Goal: Communication & Community: Answer question/provide support

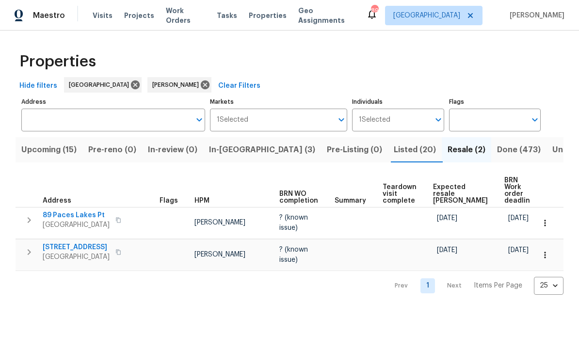
click at [69, 210] on span "89 Paces Lakes Pt" at bounding box center [76, 215] width 67 height 10
click at [547, 220] on icon "button" at bounding box center [545, 223] width 10 height 10
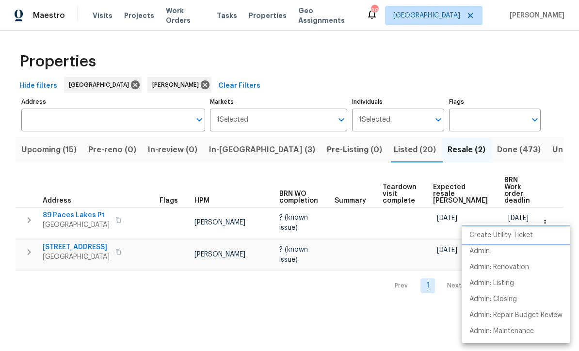
click at [507, 235] on p "Create Utility Ticket" at bounding box center [501, 235] width 64 height 10
click at [510, 268] on p "Admin: Renovation" at bounding box center [499, 267] width 60 height 10
click at [70, 207] on div at bounding box center [289, 175] width 579 height 351
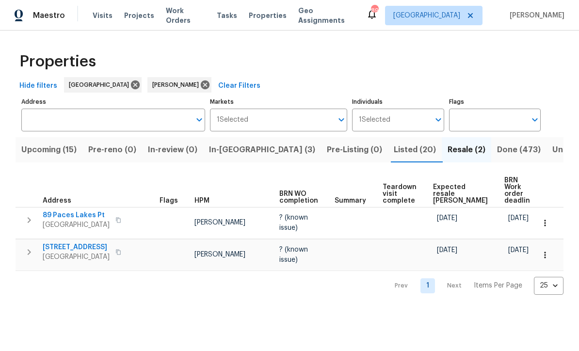
click at [67, 210] on span "89 Paces Lakes Pt" at bounding box center [76, 215] width 67 height 10
click at [394, 145] on span "Listed (20)" at bounding box center [415, 150] width 42 height 14
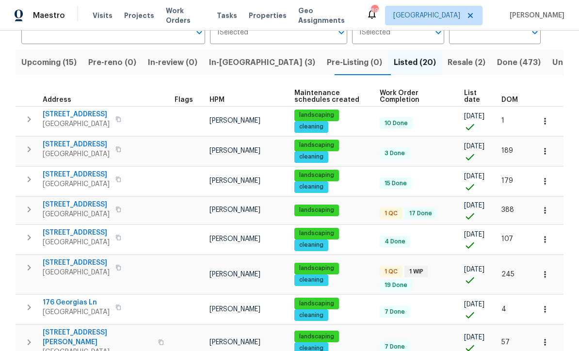
scroll to position [91, 0]
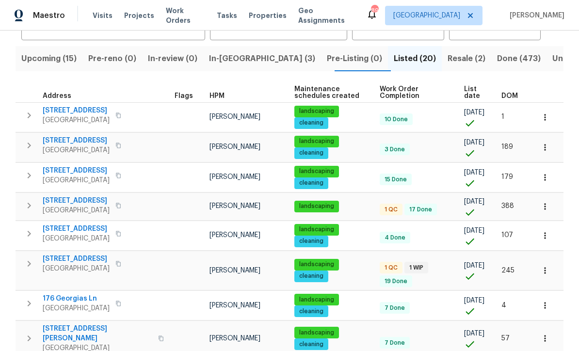
click at [67, 206] on span "305 Crest Pointe S" at bounding box center [76, 201] width 67 height 10
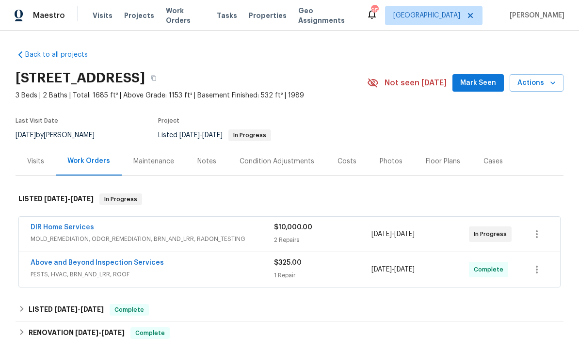
click at [66, 262] on link "Above and Beyond Inspection Services" at bounding box center [97, 262] width 133 height 7
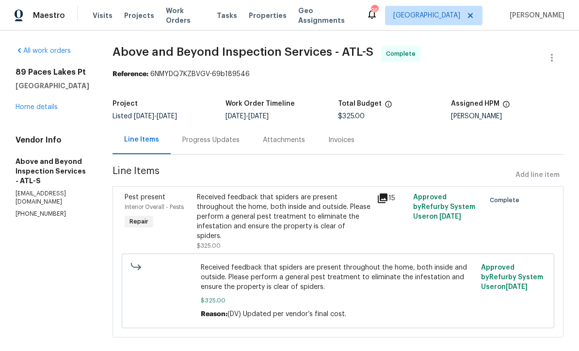
click at [32, 107] on link "Home details" at bounding box center [37, 107] width 42 height 7
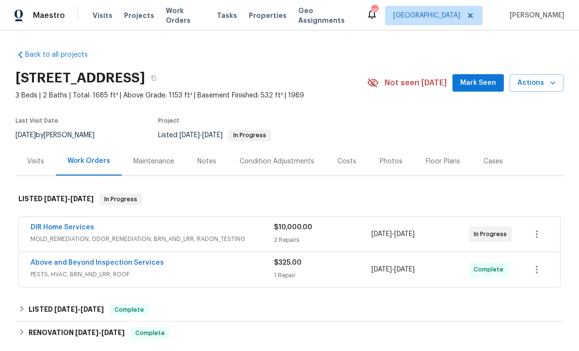
click at [50, 226] on link "DIR Home Services" at bounding box center [63, 227] width 64 height 7
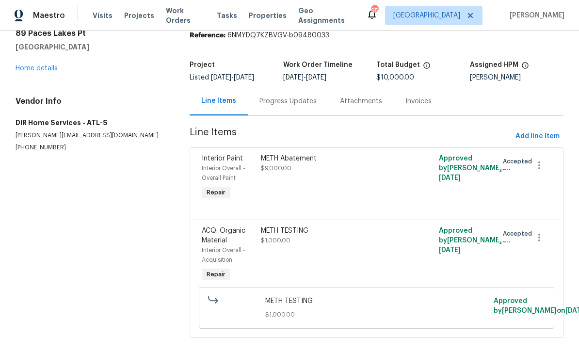
scroll to position [38, 0]
click at [274, 102] on div "Progress Updates" at bounding box center [287, 102] width 57 height 10
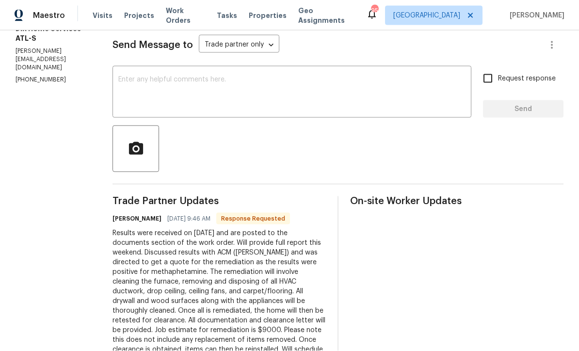
scroll to position [122, 0]
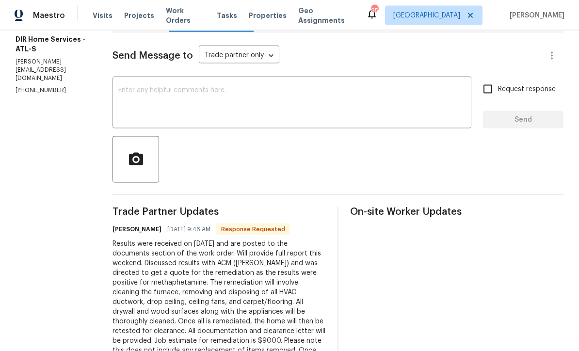
click at [141, 88] on textarea at bounding box center [291, 104] width 347 height 34
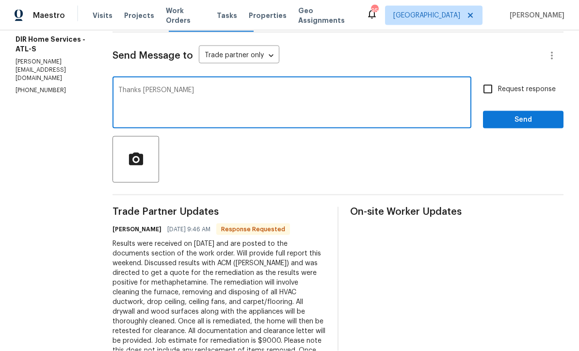
type textarea "Thanks Ken"
click at [527, 111] on button "Send" at bounding box center [523, 120] width 80 height 18
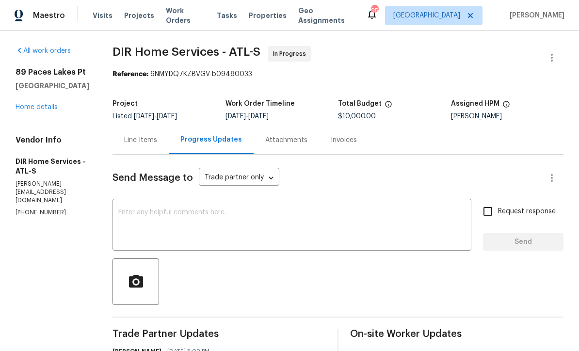
click at [40, 104] on link "Home details" at bounding box center [37, 107] width 42 height 7
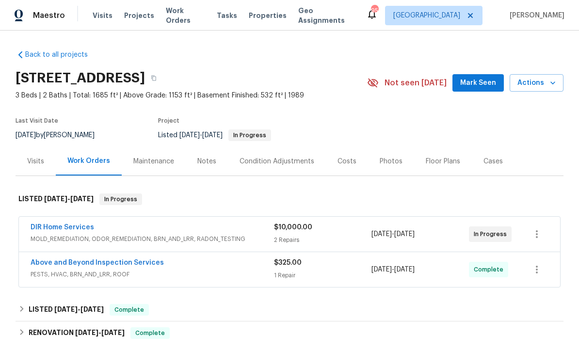
click at [49, 224] on link "DIR Home Services" at bounding box center [63, 227] width 64 height 7
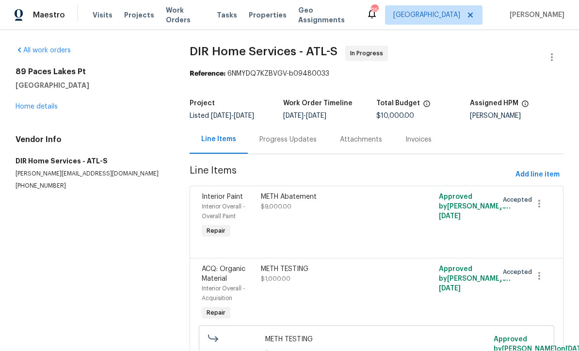
scroll to position [0, 0]
click at [559, 57] on button "button" at bounding box center [551, 57] width 23 height 23
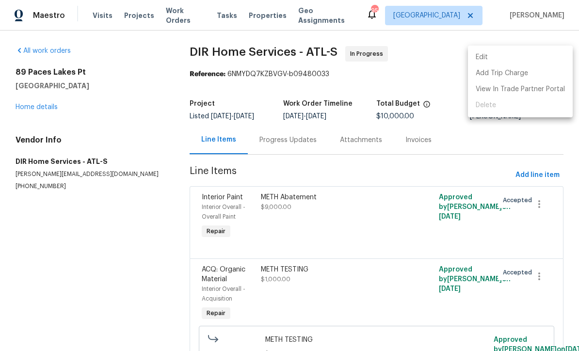
click at [553, 135] on div at bounding box center [289, 175] width 579 height 351
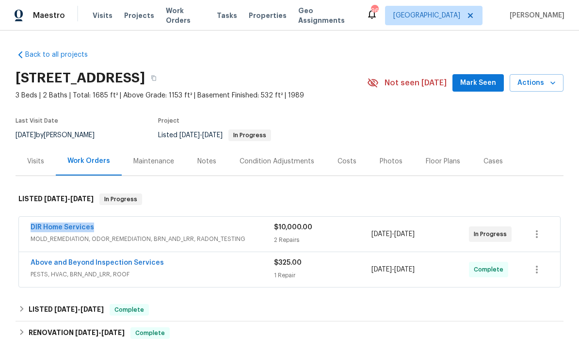
click at [85, 114] on div "Last Visit Date 8/25/2025 by Mirsad Srna Project Listed 9/11/2025 - 9/18/2025 I…" at bounding box center [180, 129] width 329 height 35
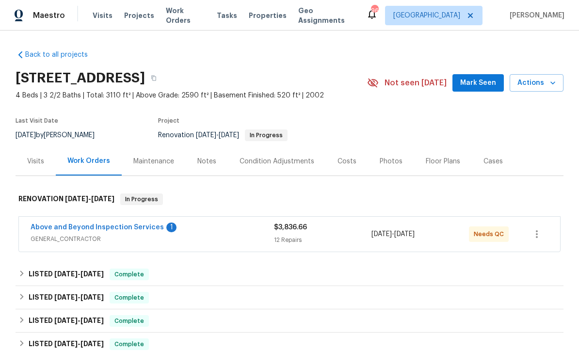
click at [83, 228] on link "Above and Beyond Inspection Services" at bounding box center [97, 227] width 133 height 7
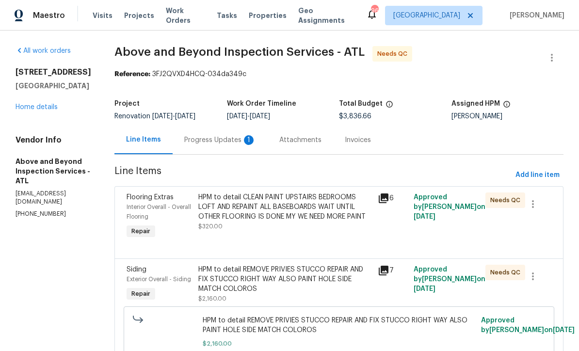
click at [246, 143] on div "Progress Updates 1" at bounding box center [220, 140] width 72 height 10
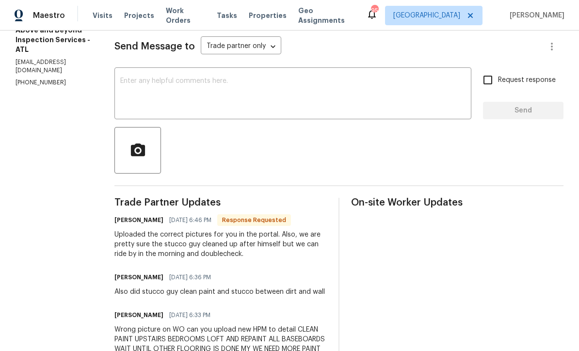
scroll to position [133, 0]
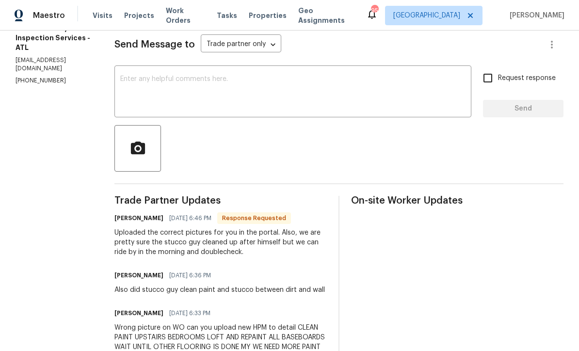
click at [171, 76] on div "x ​" at bounding box center [292, 92] width 357 height 49
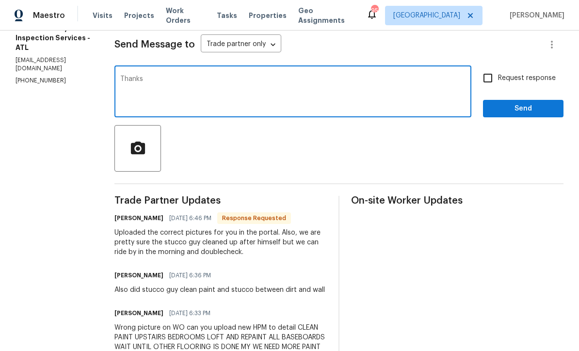
type textarea "Thanks"
click at [539, 115] on span "Send" at bounding box center [523, 109] width 65 height 12
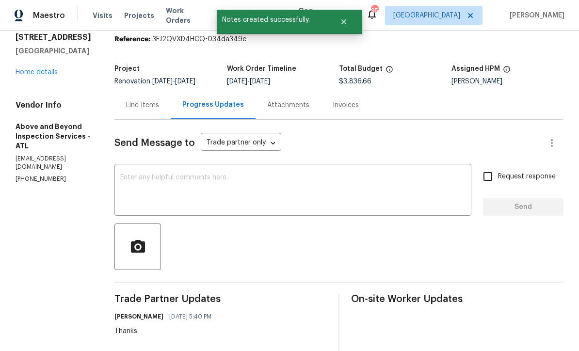
scroll to position [23, 0]
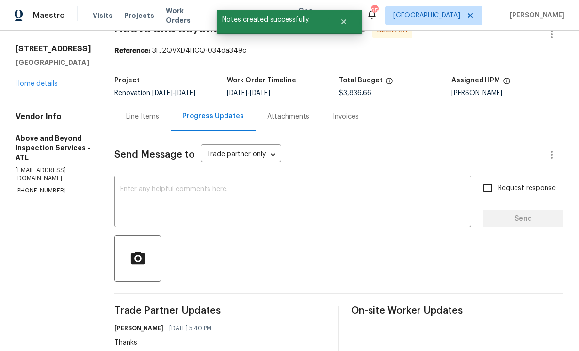
click at [159, 122] on div "Line Items" at bounding box center [142, 117] width 33 height 10
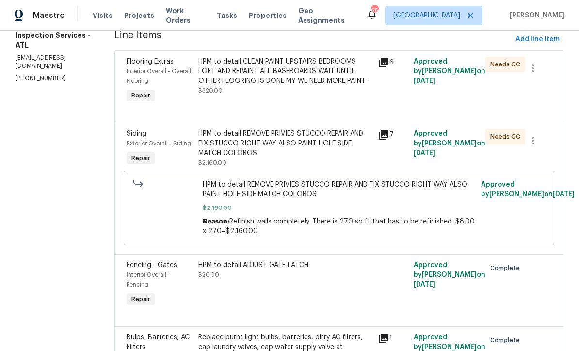
scroll to position [132, 0]
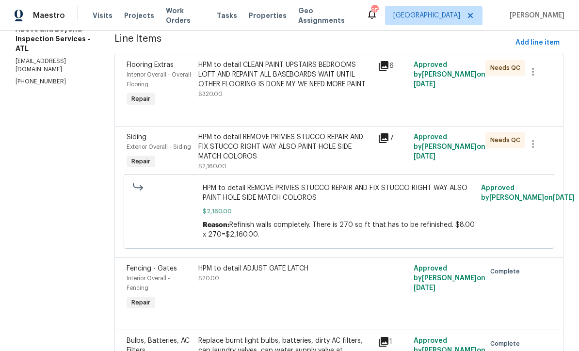
click at [233, 151] on div "HPM to detail REMOVE PRIVIES STUCCO REPAIR AND FIX STUCCO RIGHT WAY ALSO PAINT …" at bounding box center [285, 146] width 174 height 29
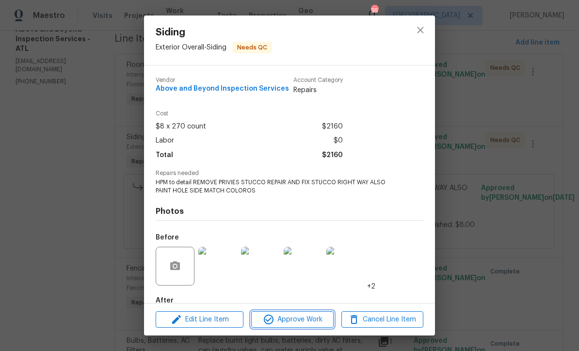
click at [278, 322] on span "Approve Work" at bounding box center [292, 320] width 76 height 12
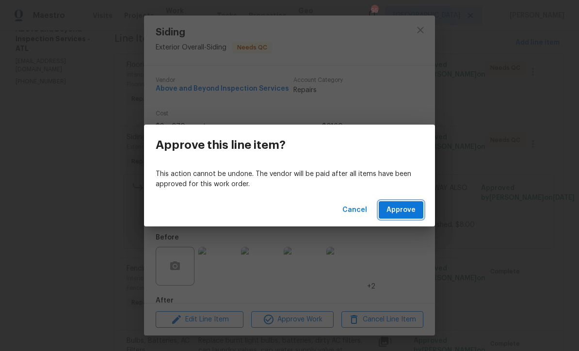
click at [412, 210] on span "Approve" at bounding box center [400, 210] width 29 height 12
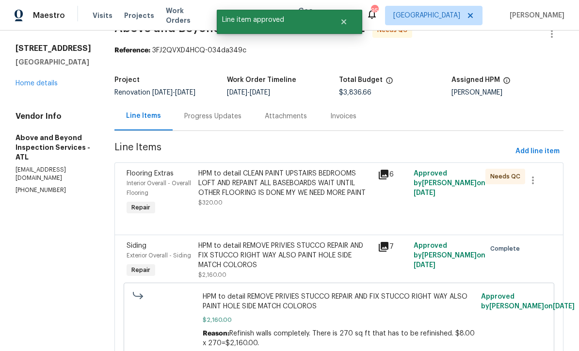
scroll to position [20, 0]
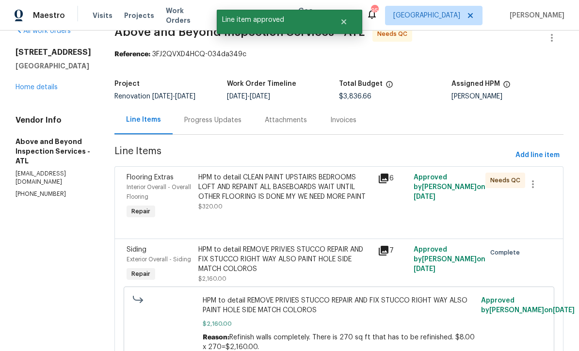
click at [253, 194] on div "HPM to detail CLEAN PAINT UPSTAIRS BEDROOMS LOFT AND REPAINT ALL BASEBOARDS WAI…" at bounding box center [285, 187] width 174 height 29
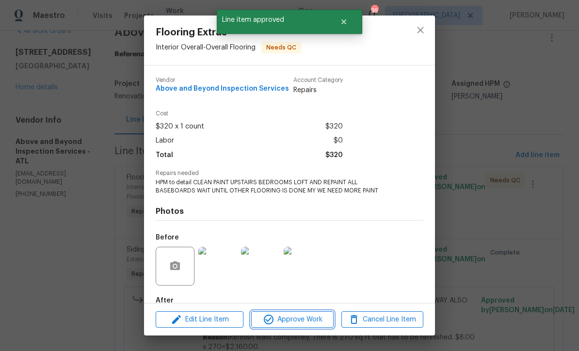
click at [280, 315] on span "Approve Work" at bounding box center [292, 320] width 76 height 12
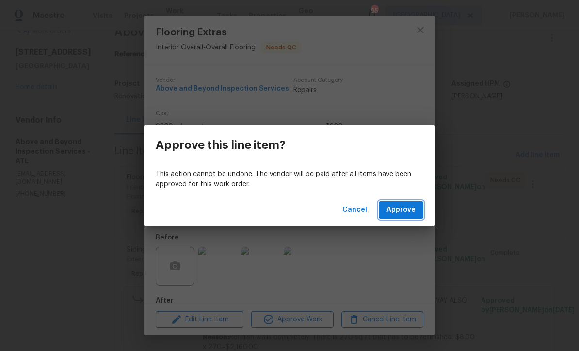
click at [400, 212] on span "Approve" at bounding box center [400, 210] width 29 height 12
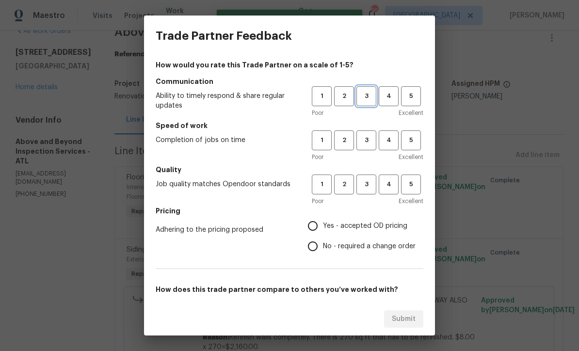
click at [366, 94] on span "3" at bounding box center [366, 96] width 18 height 11
click at [364, 140] on span "3" at bounding box center [366, 140] width 18 height 11
click at [363, 183] on span "3" at bounding box center [366, 184] width 18 height 11
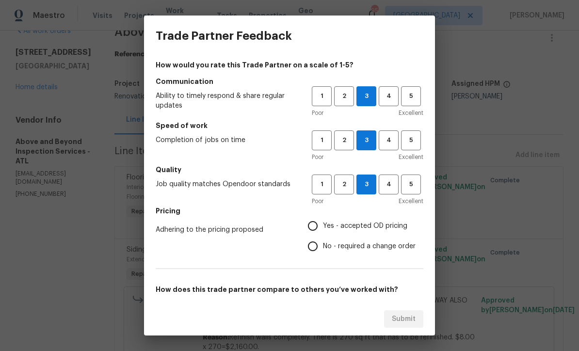
click at [313, 226] on input "Yes - accepted OD pricing" at bounding box center [313, 226] width 20 height 20
radio input "true"
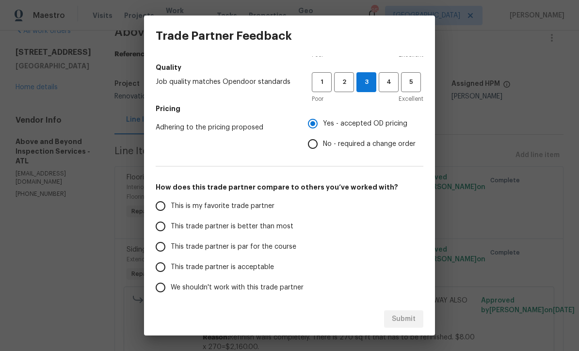
scroll to position [103, 0]
click at [160, 244] on input "This trade partner is par for the course" at bounding box center [160, 246] width 20 height 20
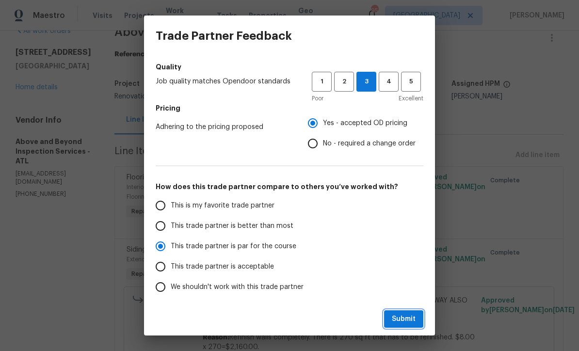
click at [406, 320] on span "Submit" at bounding box center [404, 319] width 24 height 12
radio input "true"
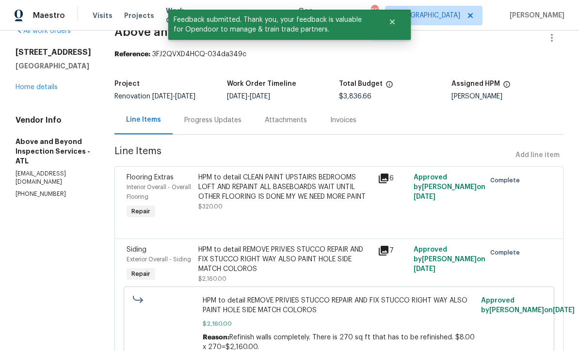
click at [237, 123] on div "Progress Updates" at bounding box center [212, 120] width 57 height 10
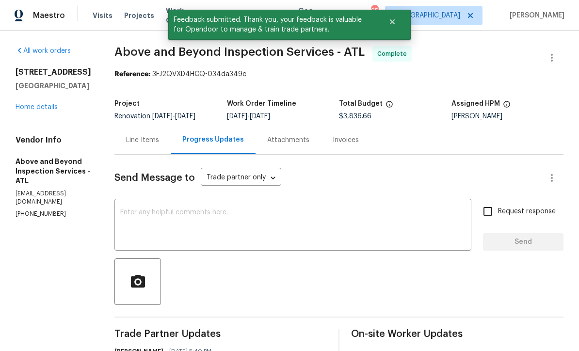
click at [158, 220] on textarea at bounding box center [292, 226] width 345 height 34
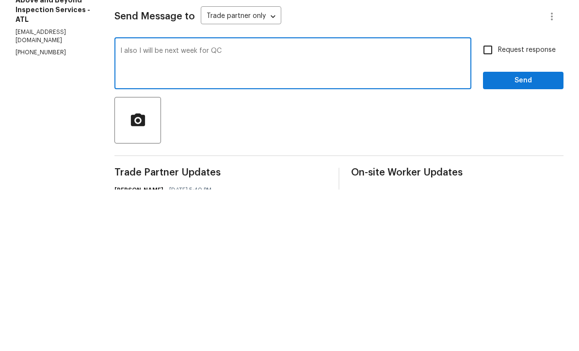
type textarea "I also I will be next week for QC"
click at [489, 201] on input "Request response" at bounding box center [488, 211] width 20 height 20
checkbox input "true"
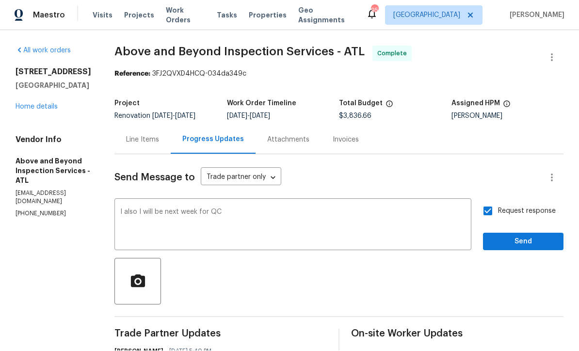
click at [268, 209] on textarea "I also I will be next week for QC" at bounding box center [292, 226] width 345 height 34
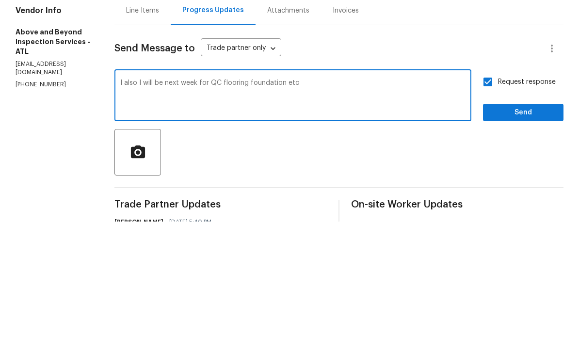
type textarea "I also I will be next week for QC flooring foundation etc"
click at [513, 236] on span "Send" at bounding box center [523, 242] width 65 height 12
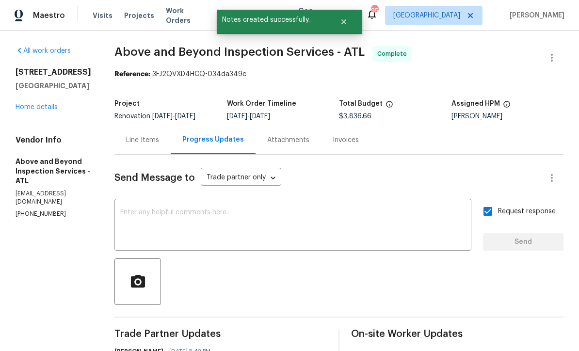
scroll to position [0, 0]
click at [32, 107] on link "Home details" at bounding box center [37, 107] width 42 height 7
